Goal: Transaction & Acquisition: Purchase product/service

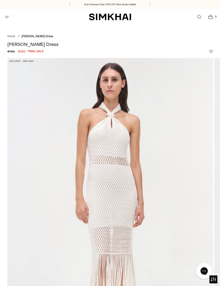
click at [7, 19] on span "Open menu modal" at bounding box center [7, 17] width 6 height 6
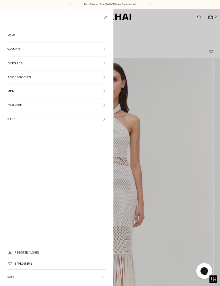
click at [24, 120] on link "SALE" at bounding box center [56, 119] width 99 height 14
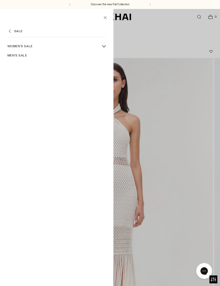
click at [25, 49] on link "Women's Sale" at bounding box center [53, 46] width 92 height 9
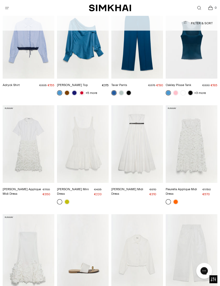
scroll to position [1641, 0]
click at [68, 199] on link at bounding box center [66, 201] width 5 height 5
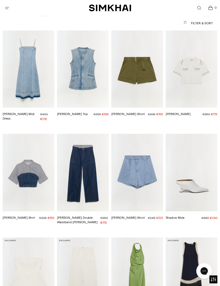
scroll to position [2473, 0]
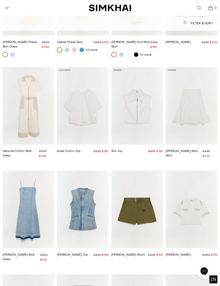
scroll to position [2391, 0]
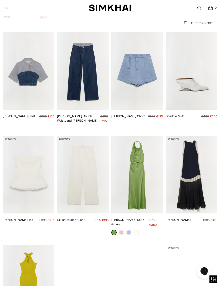
scroll to position [2701, 0]
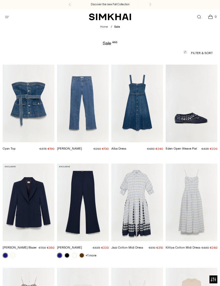
scroll to position [181, 0]
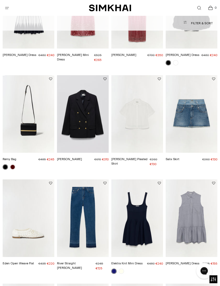
scroll to position [620, 0]
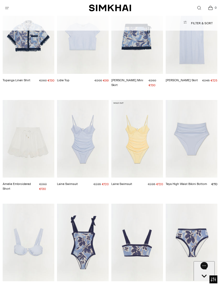
scroll to position [7718, 0]
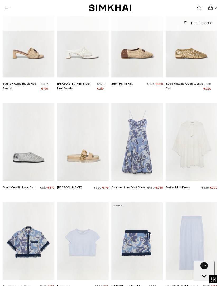
click at [143, 202] on img "Bethany Mini Skirt" at bounding box center [137, 241] width 52 height 78
click at [26, 202] on img "Topanga Linen Shirt" at bounding box center [29, 241] width 52 height 78
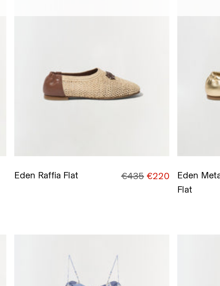
scroll to position [7660, 0]
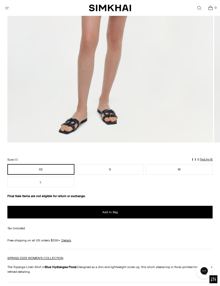
scroll to position [224, 0]
click at [131, 214] on button "Add to Bag" at bounding box center [110, 212] width 206 height 13
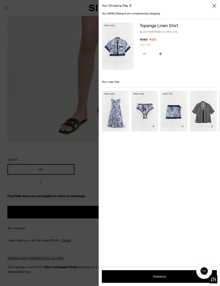
click at [214, 5] on icon "Close" at bounding box center [214, 6] width 4 height 4
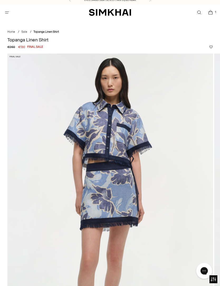
scroll to position [0, 0]
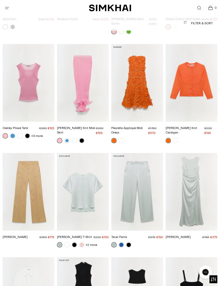
scroll to position [3251, 0]
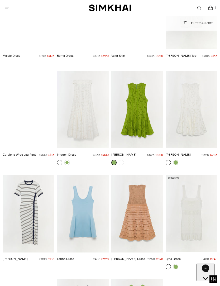
scroll to position [10715, 0]
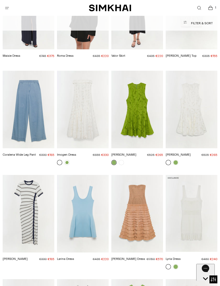
click at [30, 175] on img "Shanna Dress" at bounding box center [29, 214] width 52 height 78
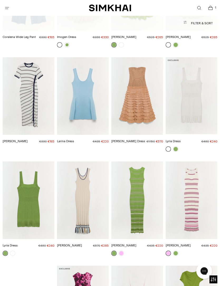
scroll to position [10908, 0]
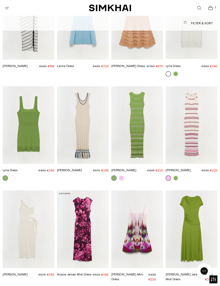
click at [26, 191] on img "Aurelia Dress" at bounding box center [29, 230] width 52 height 78
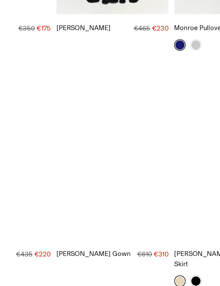
scroll to position [9375, 0]
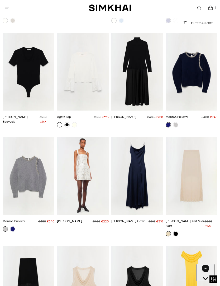
click at [147, 246] on img "Carmina Knit Tank" at bounding box center [137, 285] width 52 height 78
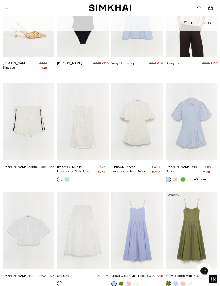
scroll to position [242, 0]
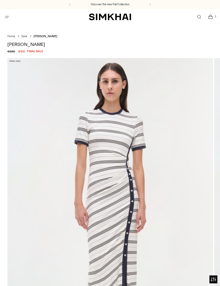
scroll to position [152, 0]
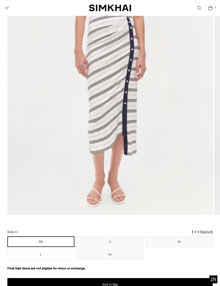
click at [118, 284] on button "Add to Bag" at bounding box center [110, 284] width 206 height 13
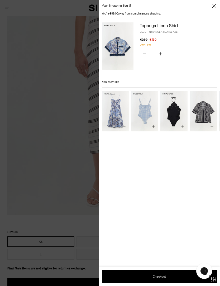
click at [214, 7] on icon "Close" at bounding box center [214, 5] width 4 height 5
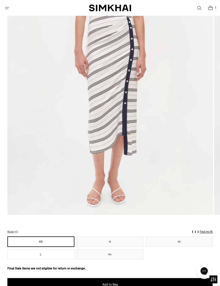
click at [58, 240] on button "XS" at bounding box center [40, 242] width 67 height 11
click at [117, 286] on span "Add to Bag" at bounding box center [110, 284] width 16 height 4
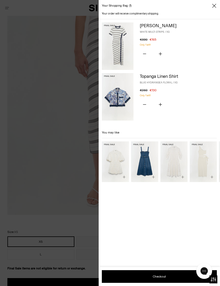
click at [214, 8] on icon "Close" at bounding box center [214, 5] width 4 height 5
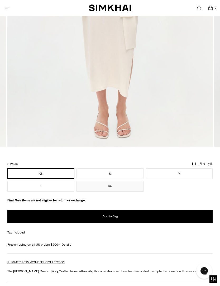
scroll to position [256, 0]
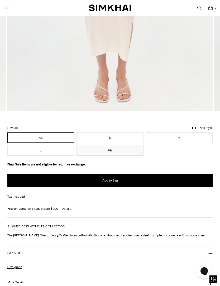
click at [145, 178] on button "Add to Bag" at bounding box center [110, 180] width 206 height 13
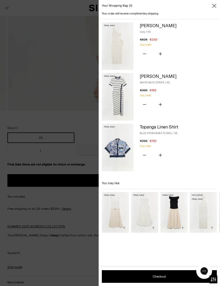
click at [216, 4] on span "Close" at bounding box center [214, 5] width 5 height 5
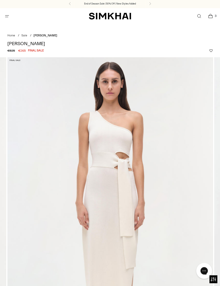
scroll to position [0, 0]
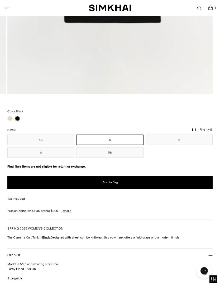
scroll to position [259, 0]
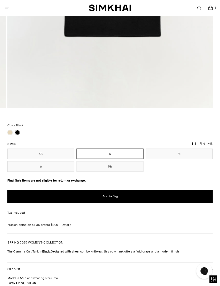
click at [11, 133] on link at bounding box center [9, 132] width 5 height 5
